Goal: Information Seeking & Learning: Learn about a topic

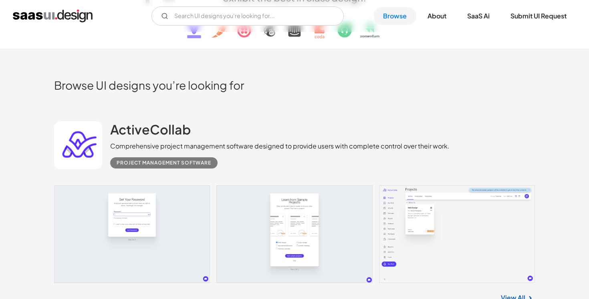
scroll to position [217, 0]
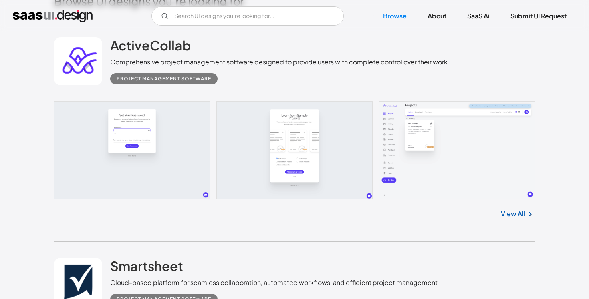
click at [272, 87] on div "ActiveCollab Comprehensive project management software designed to provide user…" at bounding box center [294, 61] width 481 height 80
click at [523, 215] on link "View All" at bounding box center [513, 214] width 24 height 10
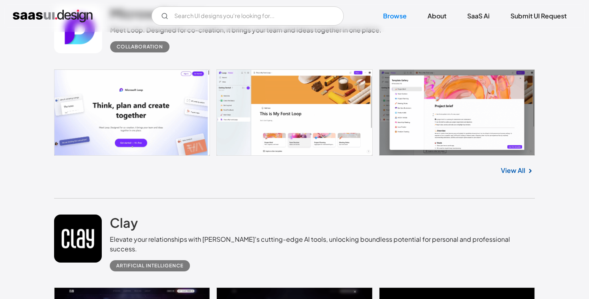
scroll to position [14043, 0]
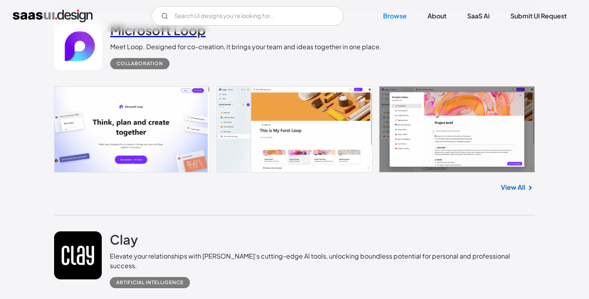
click at [142, 42] on link "Microsoft Loop" at bounding box center [157, 32] width 95 height 20
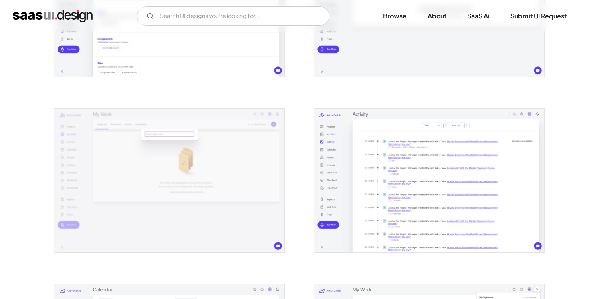
scroll to position [841, 0]
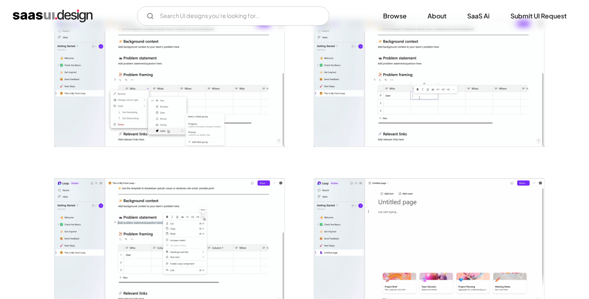
scroll to position [1322, 0]
